Goal: Task Accomplishment & Management: Manage account settings

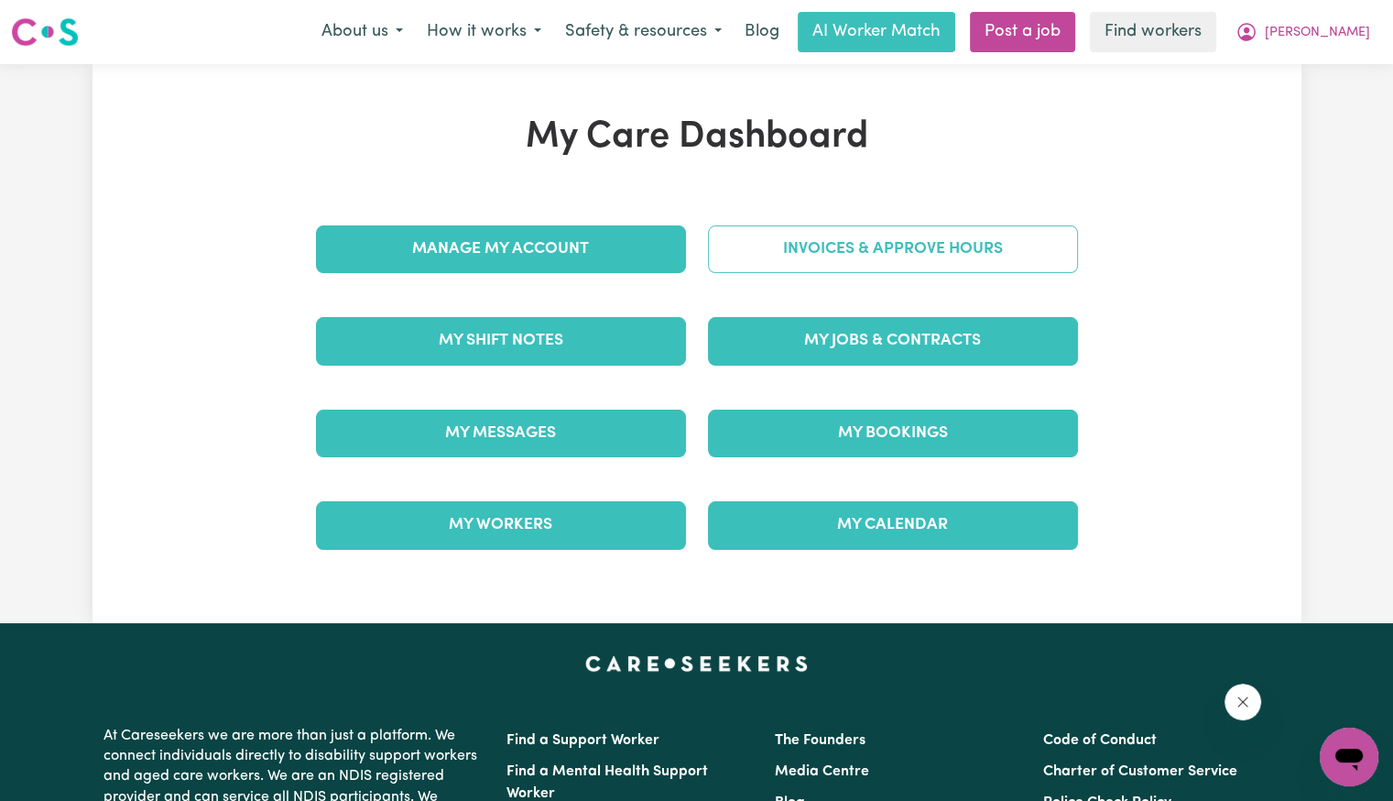
click at [865, 255] on link "Invoices & Approve Hours" at bounding box center [893, 249] width 370 height 48
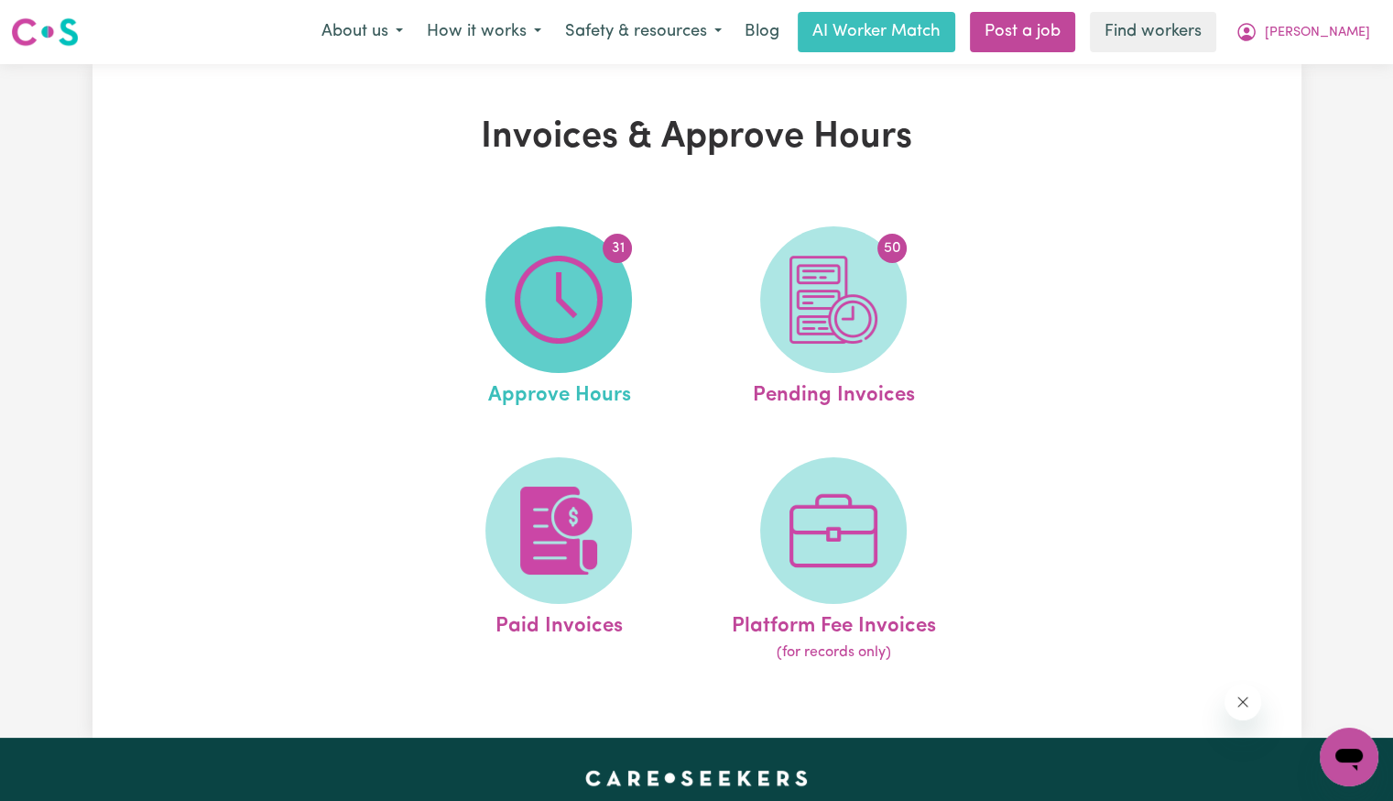
click at [600, 290] on img at bounding box center [559, 300] width 88 height 88
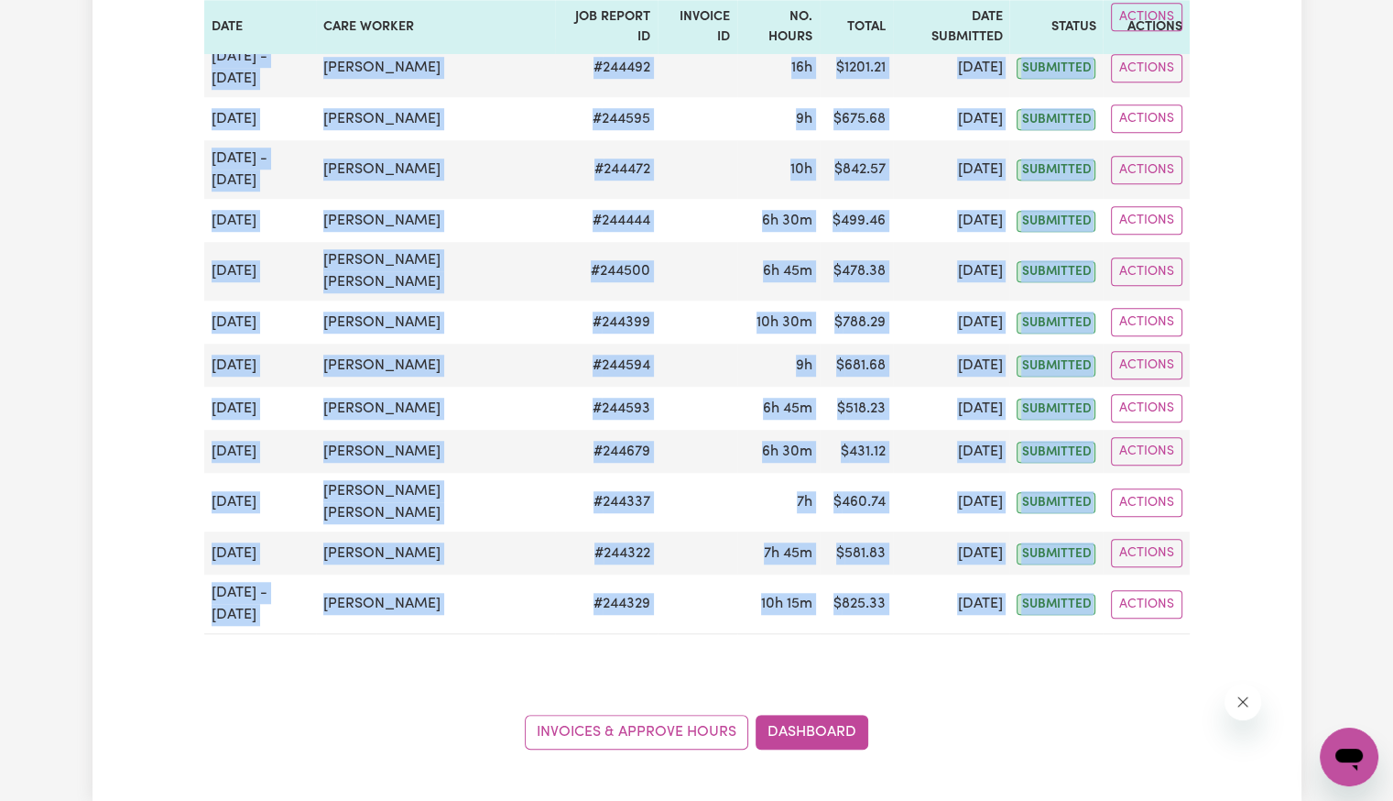
scroll to position [1283, 0]
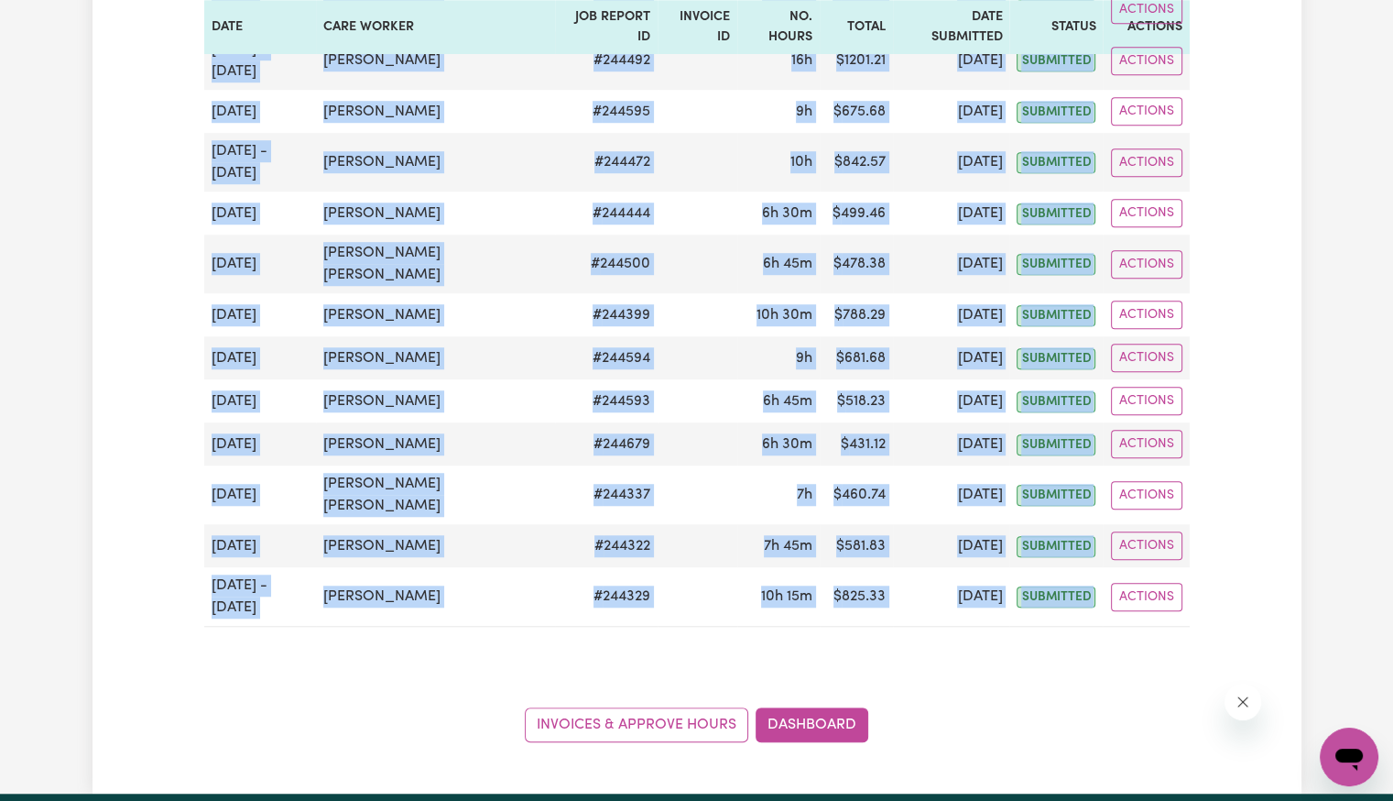
drag, startPoint x: 214, startPoint y: 390, endPoint x: 1132, endPoint y: 410, distance: 918.1
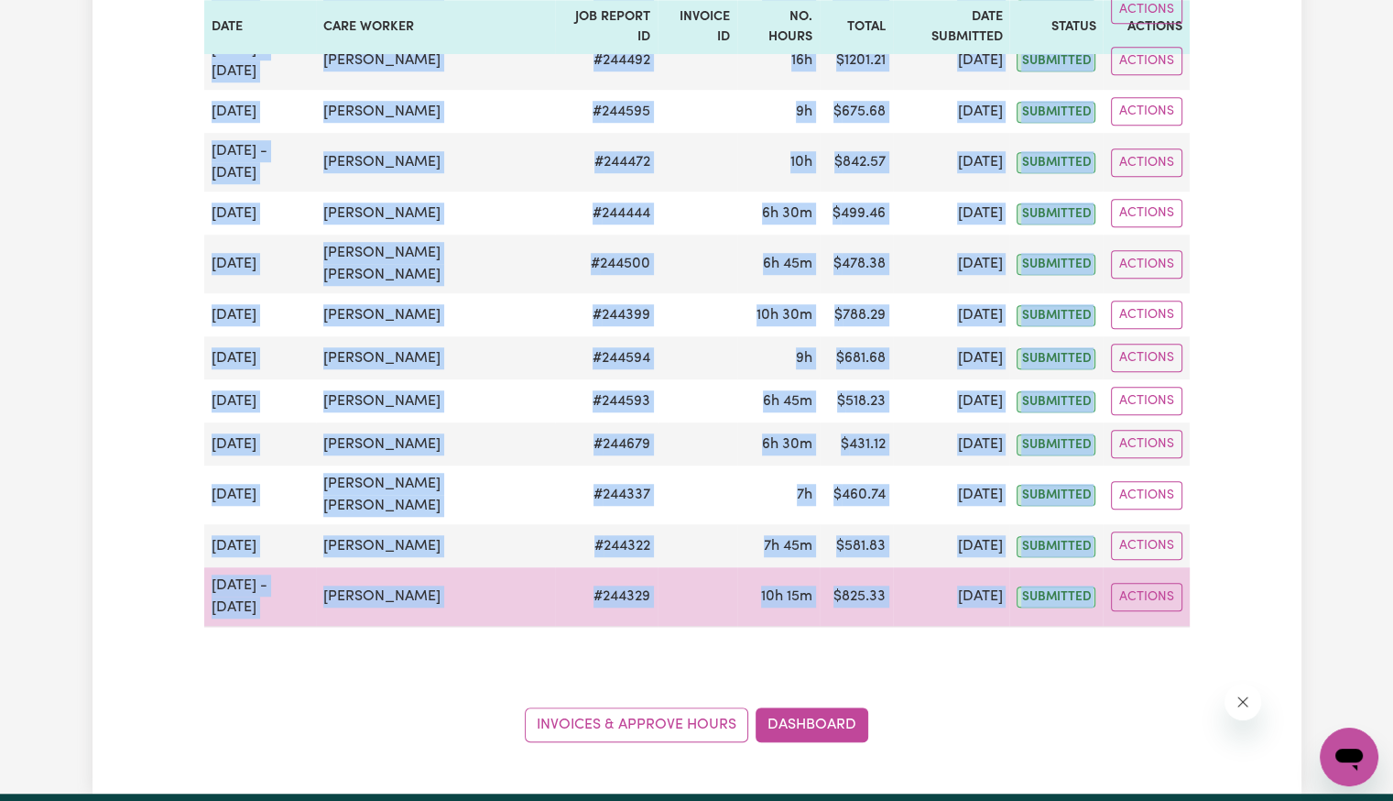
copy div "[DATE] - [DATE] [PERSON_NAME] # 244851 16h 15m $ 1825.47 [DATE] submitted Actio…"
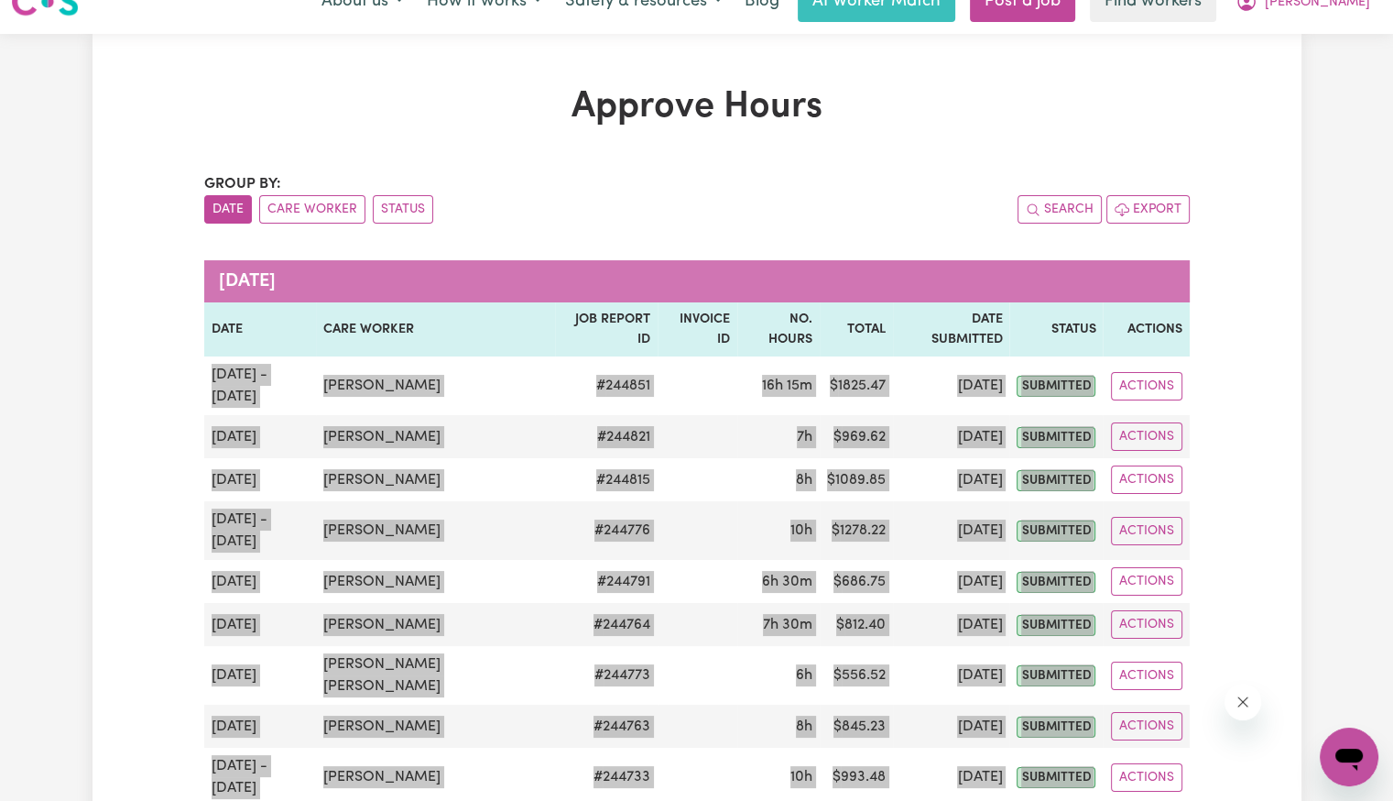
scroll to position [0, 0]
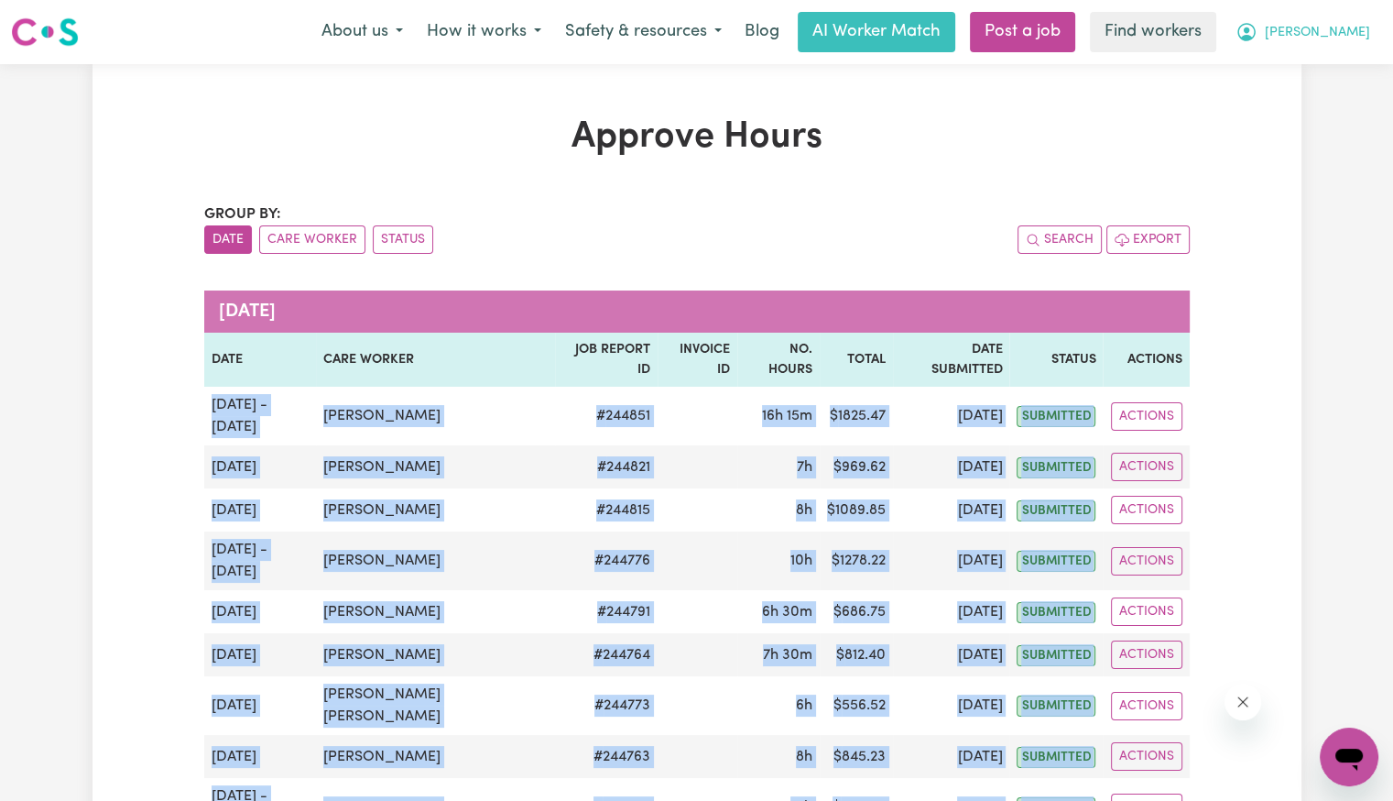
click at [1335, 43] on button "[PERSON_NAME]" at bounding box center [1303, 32] width 158 height 38
click at [1320, 97] on link "Logout" at bounding box center [1309, 105] width 145 height 35
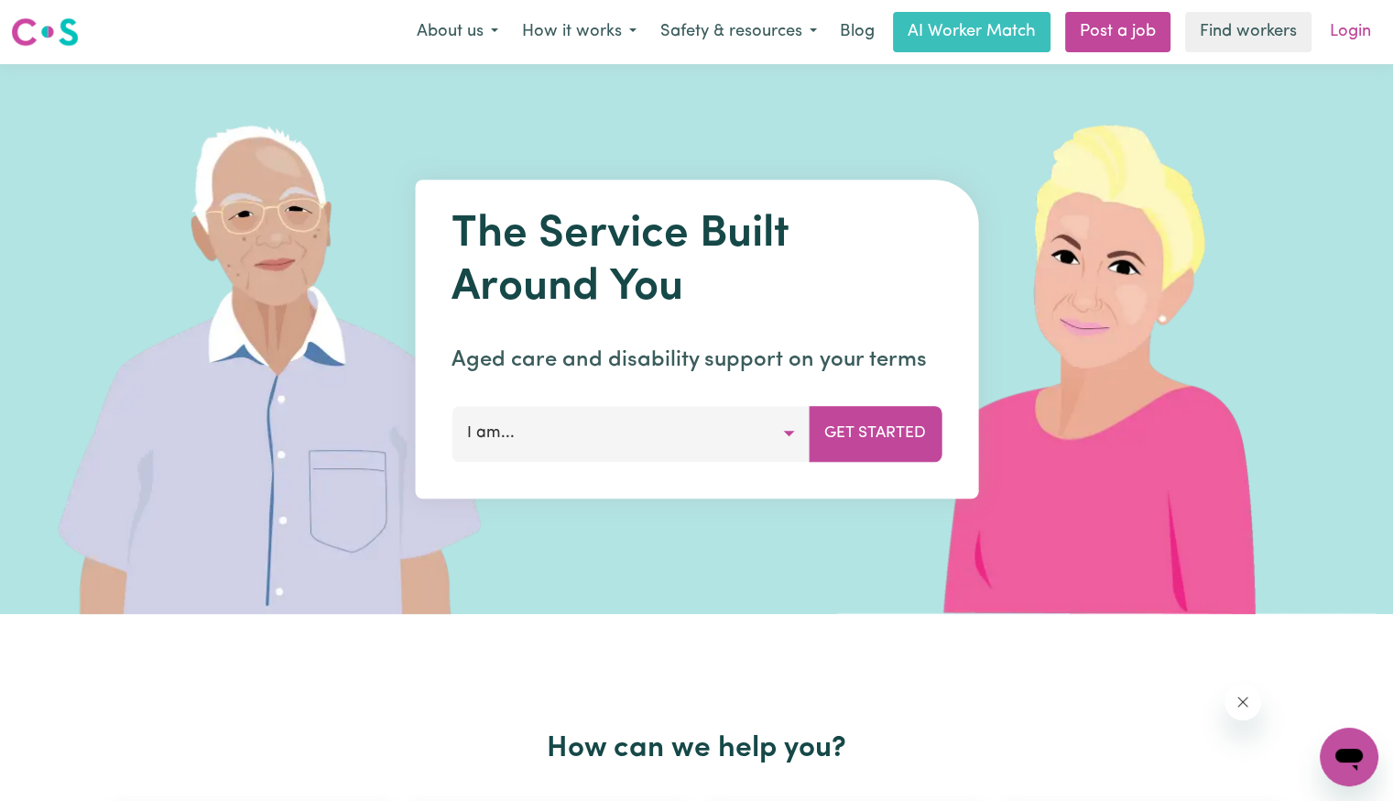
click at [1349, 37] on link "Login" at bounding box center [1350, 32] width 63 height 40
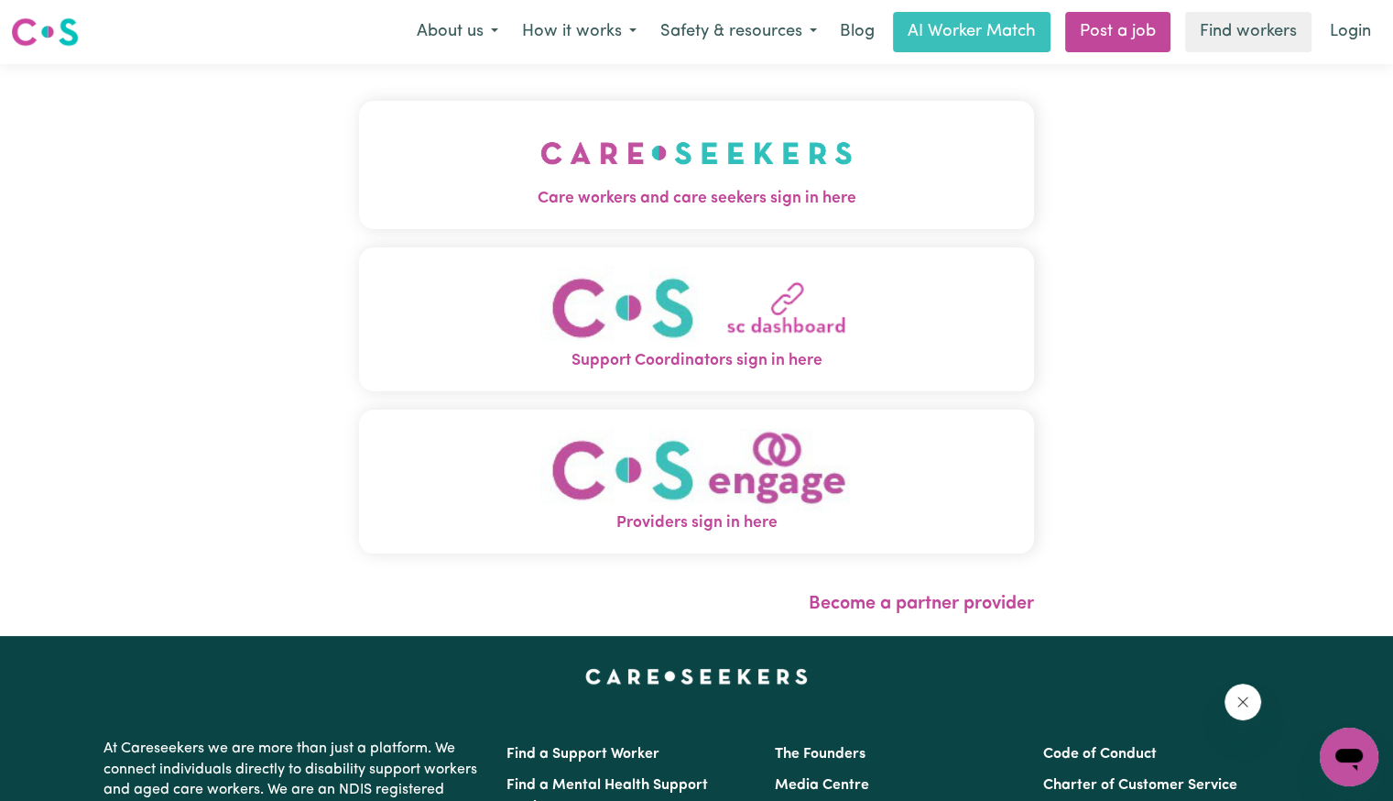
click at [474, 195] on span "Care workers and care seekers sign in here" at bounding box center [696, 199] width 675 height 24
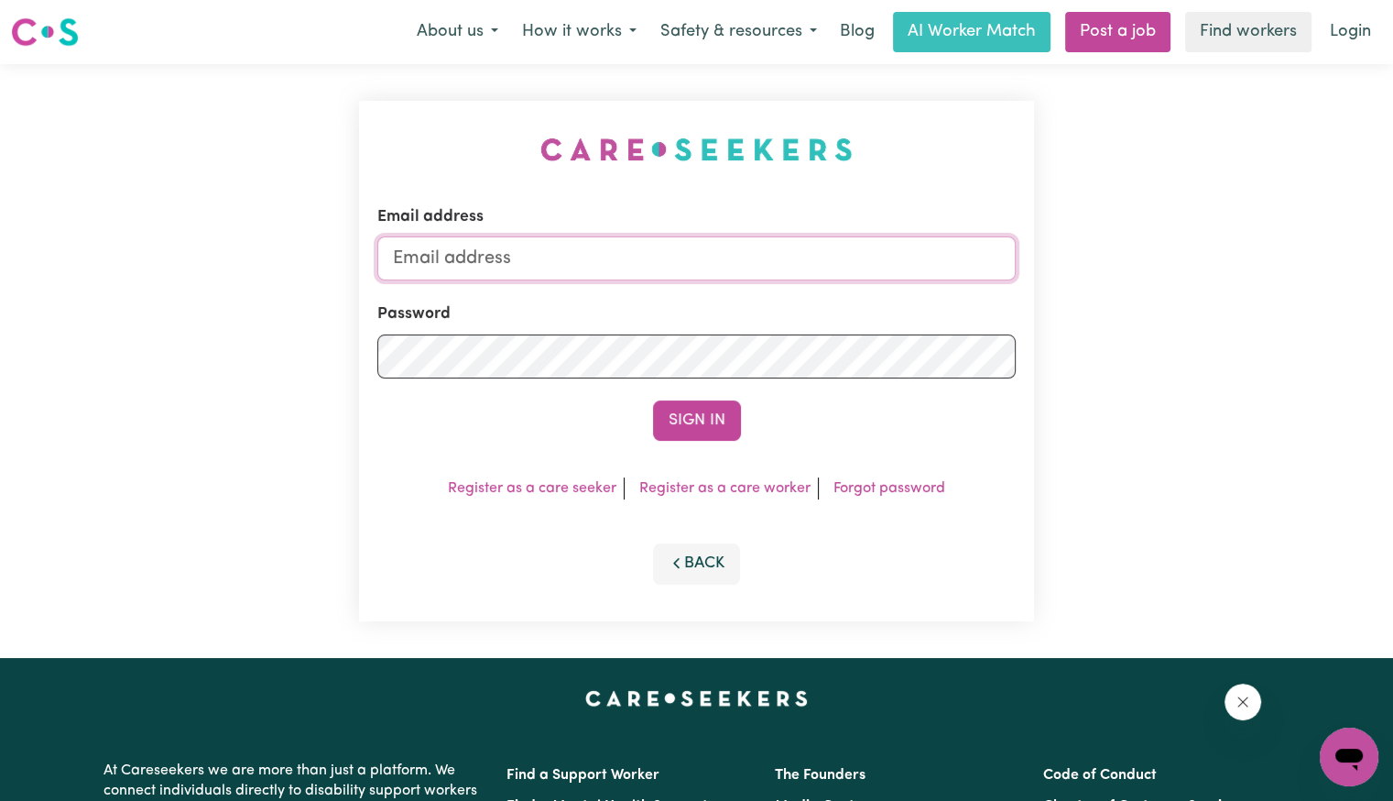
click at [591, 267] on input "Email address" at bounding box center [696, 258] width 639 height 44
type input "[PERSON_NAME][EMAIL_ADDRESS][DOMAIN_NAME]"
click at [653, 400] on button "Sign In" at bounding box center [697, 420] width 88 height 40
